Goal: Task Accomplishment & Management: Understand process/instructions

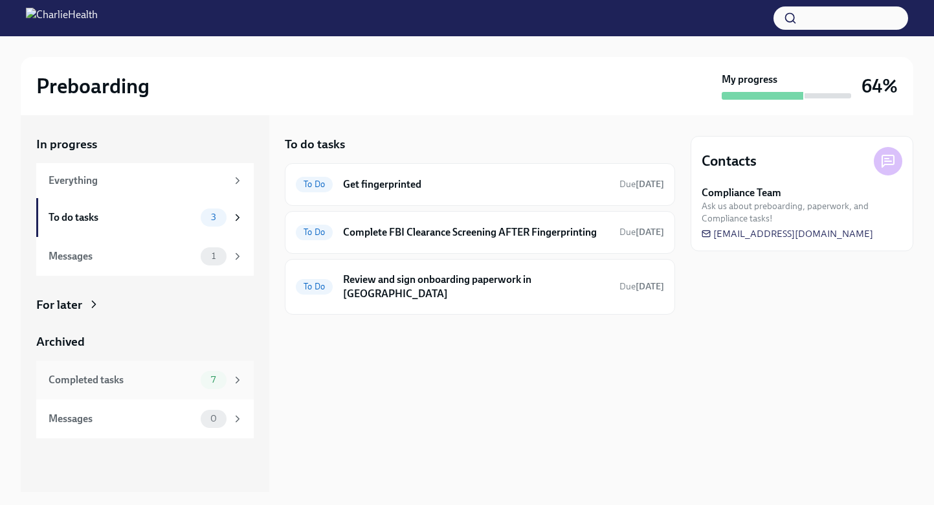
click at [179, 377] on div "Completed tasks" at bounding box center [122, 380] width 147 height 14
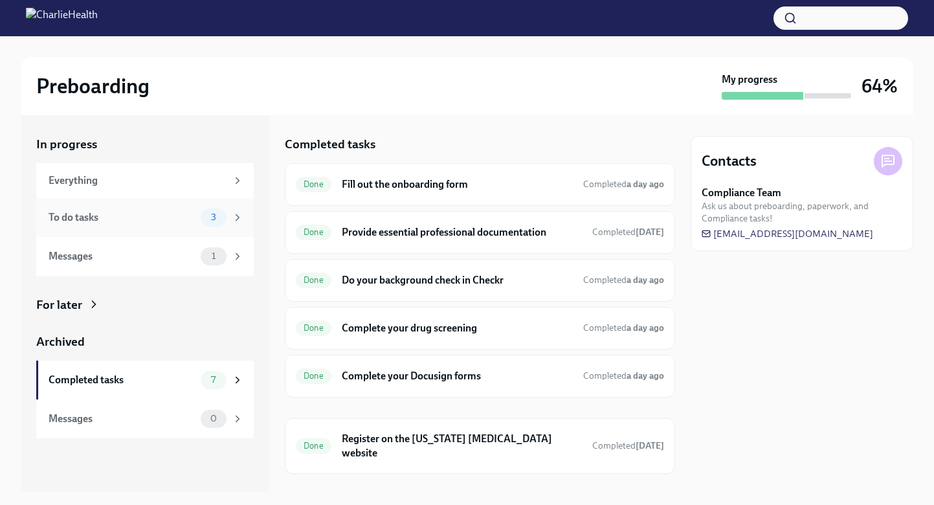
click at [173, 219] on div "To do tasks" at bounding box center [122, 217] width 147 height 14
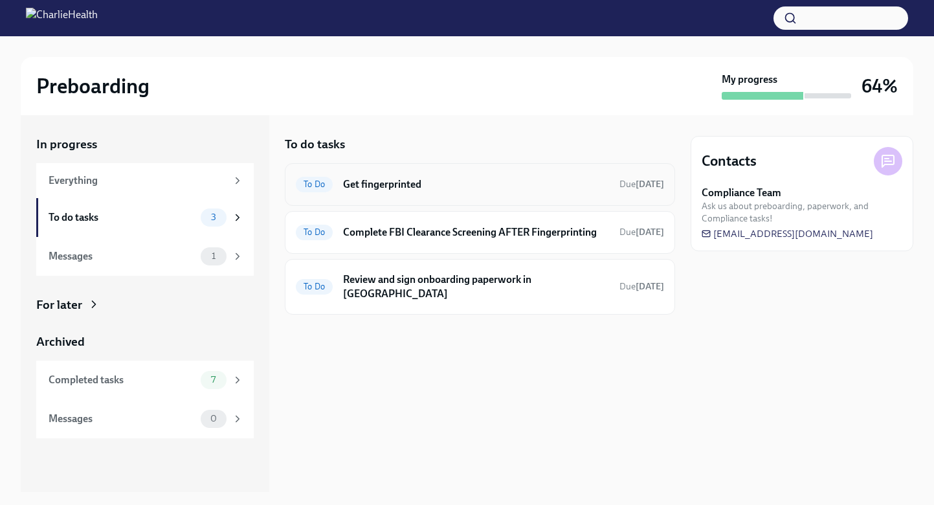
click at [390, 181] on h6 "Get fingerprinted" at bounding box center [476, 184] width 266 height 14
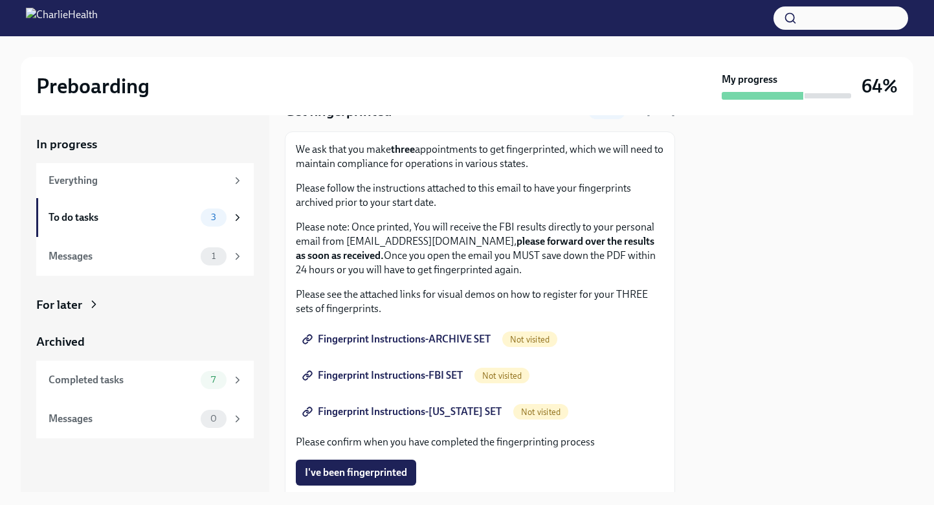
scroll to position [62, 0]
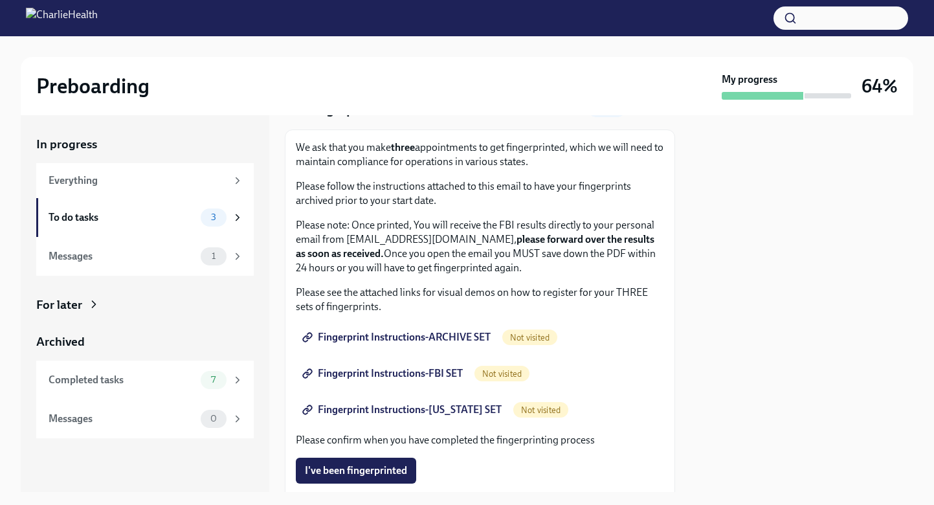
click at [384, 286] on p "Please see the attached links for visual demos on how to register for your THRE…" at bounding box center [480, 299] width 368 height 28
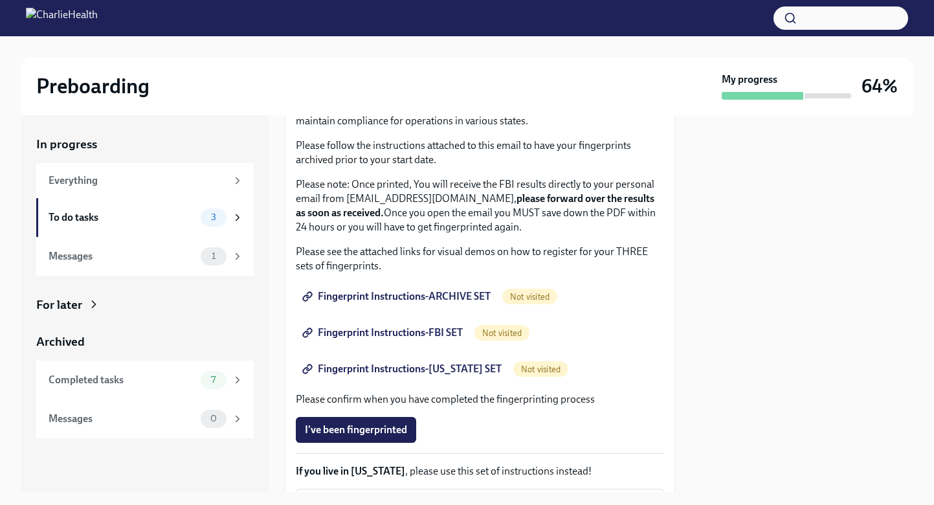
scroll to position [107, 0]
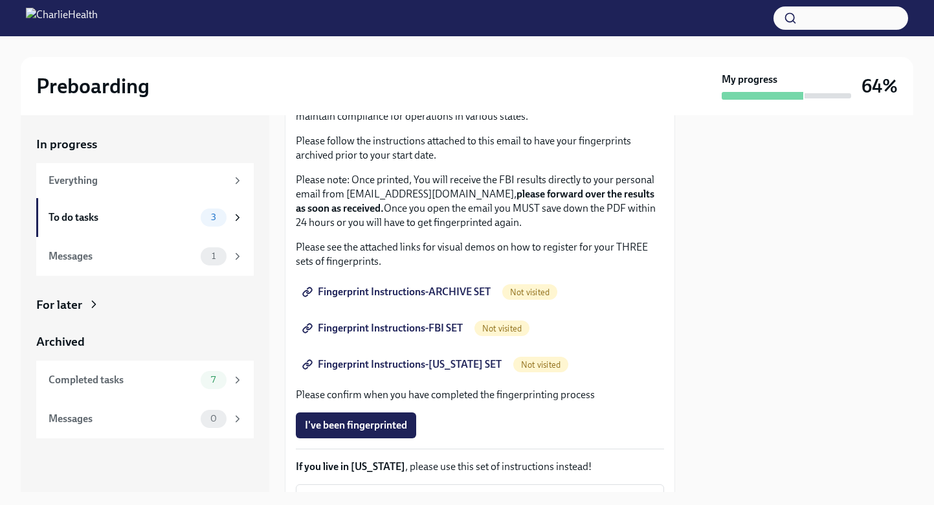
click at [454, 293] on span "Fingerprint Instructions-ARCHIVE SET" at bounding box center [398, 291] width 186 height 13
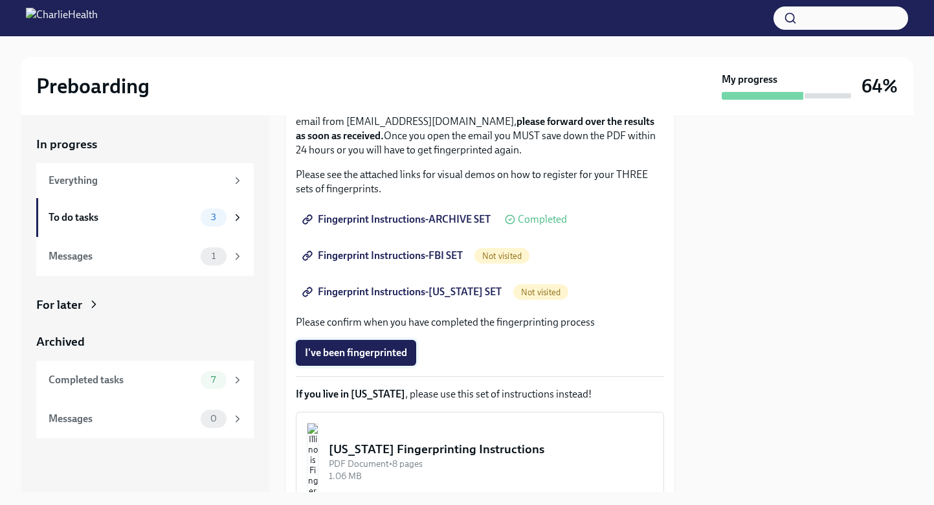
scroll to position [168, 0]
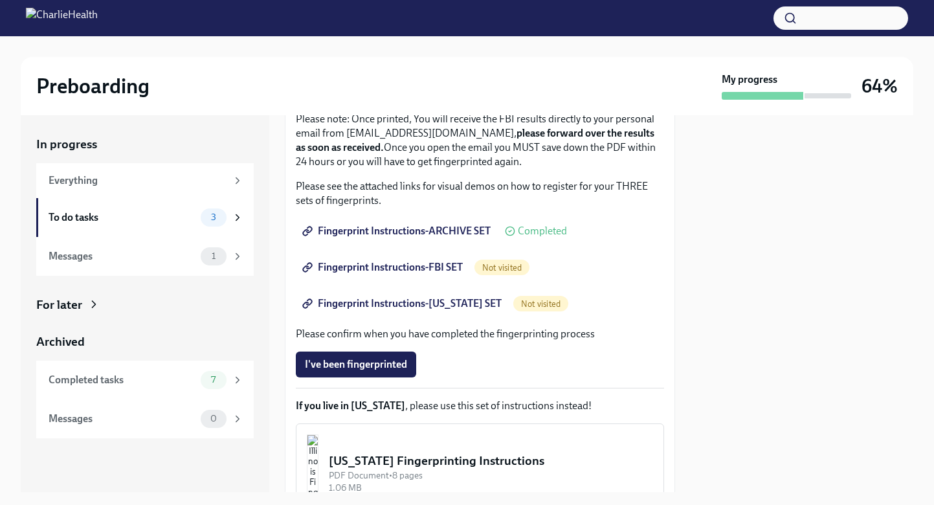
click at [442, 272] on span "Fingerprint Instructions-FBI SET" at bounding box center [384, 267] width 158 height 13
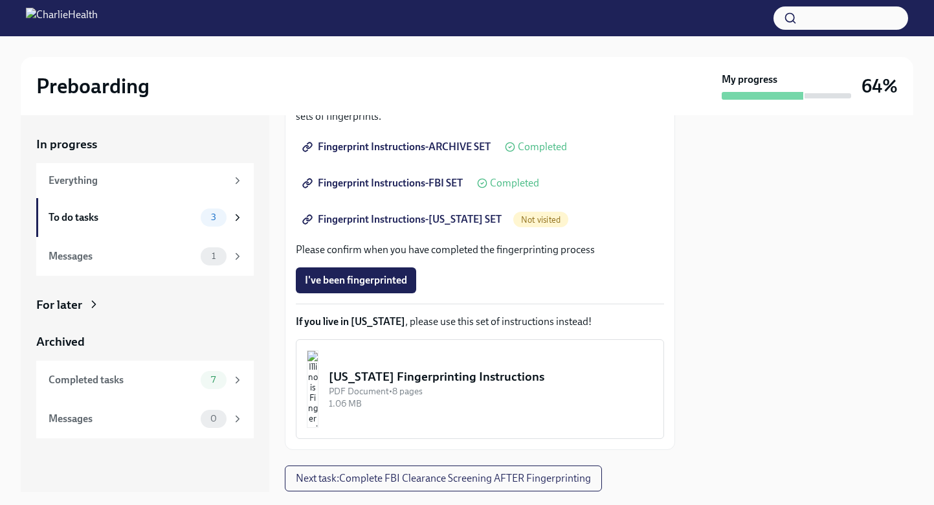
scroll to position [263, 0]
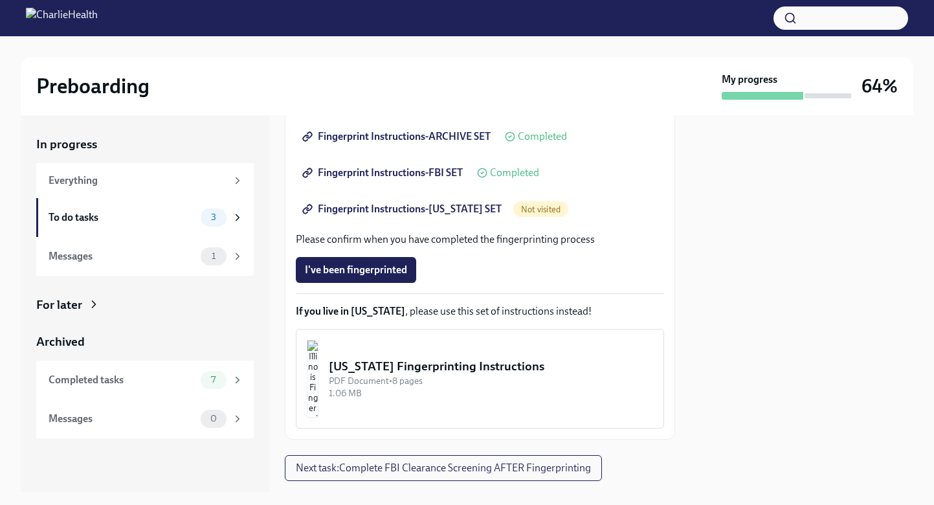
click at [433, 210] on span "Fingerprint Instructions-FLORIDA SET" at bounding box center [403, 208] width 197 height 13
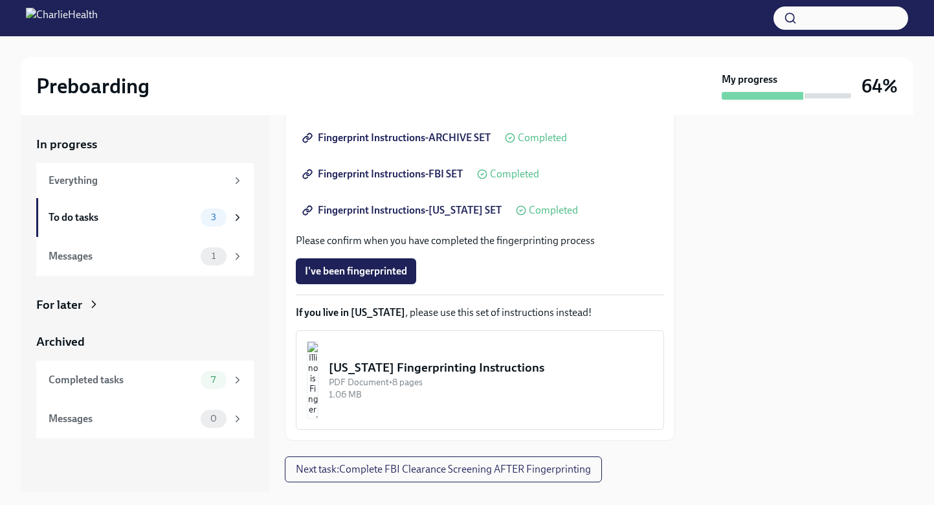
scroll to position [293, 0]
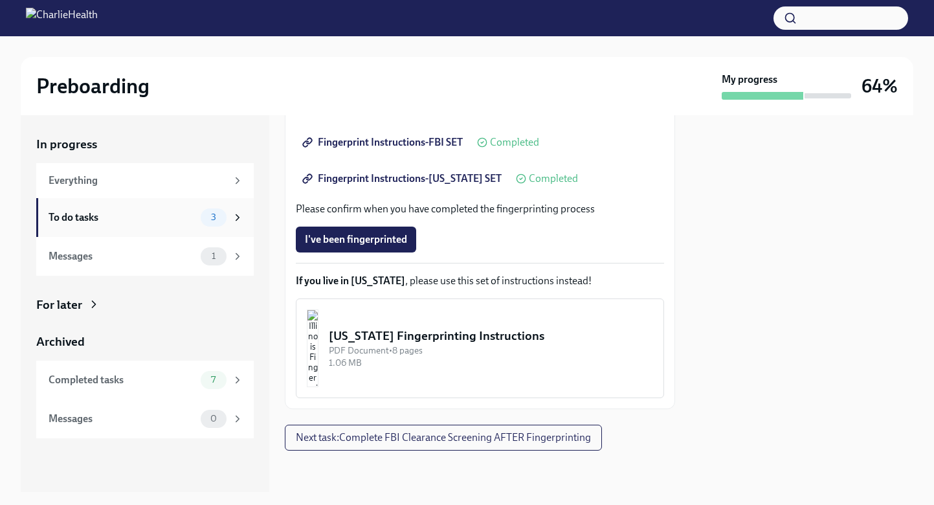
click at [153, 219] on div "To do tasks" at bounding box center [122, 217] width 147 height 14
